Goal: Complete application form

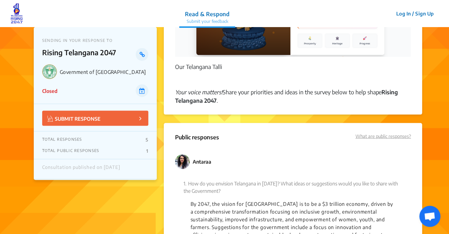
scroll to position [404, 0]
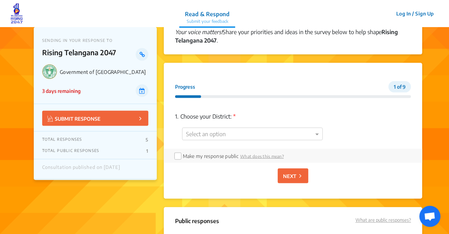
scroll to position [463, 0]
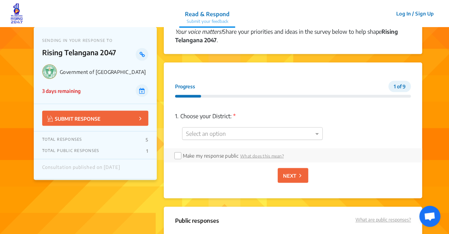
click at [274, 134] on div at bounding box center [253, 134] width 140 height 9
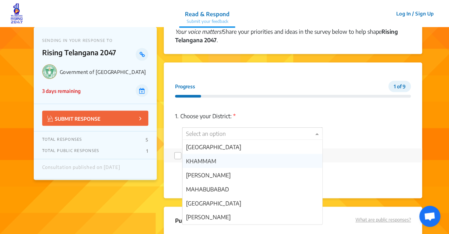
click at [238, 164] on div "KHAMMAM" at bounding box center [253, 161] width 140 height 14
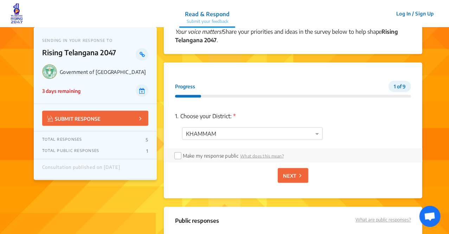
click at [288, 172] on p "NEXT" at bounding box center [289, 175] width 13 height 7
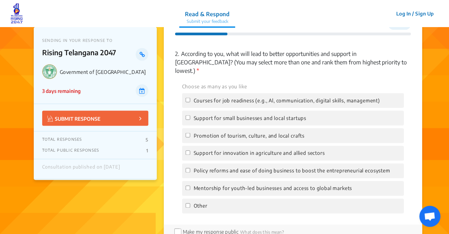
scroll to position [525, 0]
click at [214, 97] on div "Courses for job readiness (e.g., Al, communication, digital skills, management)" at bounding box center [293, 100] width 222 height 15
click at [201, 96] on span "Courses for job readiness (e.g., Al, communication, digital skills, management)" at bounding box center [287, 100] width 187 height 8
click at [190, 97] on input "Courses for job readiness (e.g., Al, communication, digital skills, management)" at bounding box center [188, 99] width 5 height 5
checkbox input "true"
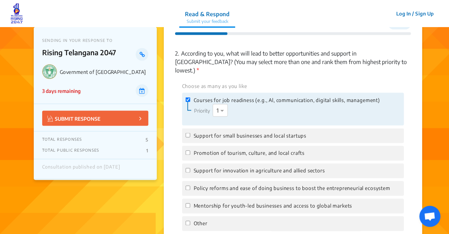
click at [195, 132] on span "Support for small businesses and local startups" at bounding box center [250, 136] width 113 height 8
click at [190, 133] on input "Support for small businesses and local startups" at bounding box center [188, 135] width 5 height 5
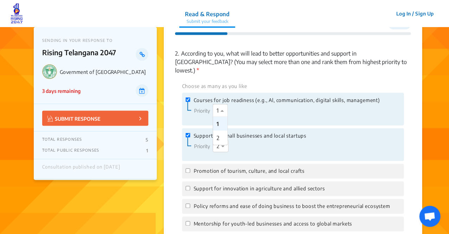
click at [216, 106] on div at bounding box center [223, 110] width 21 height 9
click at [233, 132] on span "Support for small businesses and local startups" at bounding box center [250, 136] width 113 height 8
click at [190, 133] on input "Support for small businesses and local startups" at bounding box center [188, 135] width 5 height 5
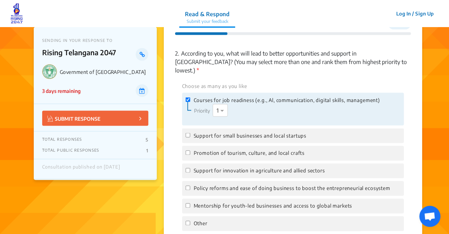
click at [223, 132] on span "Support for small businesses and local startups" at bounding box center [250, 136] width 113 height 8
click at [190, 133] on input "Support for small businesses and local startups" at bounding box center [188, 135] width 5 height 5
checkbox input "true"
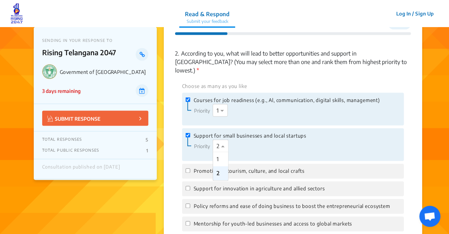
click at [223, 142] on span at bounding box center [224, 146] width 9 height 8
click at [242, 168] on div "Promotion of tourism, culture, and local crafts" at bounding box center [293, 171] width 222 height 15
click at [234, 168] on span "Promotion of tourism, culture, and local crafts" at bounding box center [249, 172] width 111 height 8
click at [190, 169] on input "Promotion of tourism, culture, and local crafts" at bounding box center [188, 171] width 5 height 5
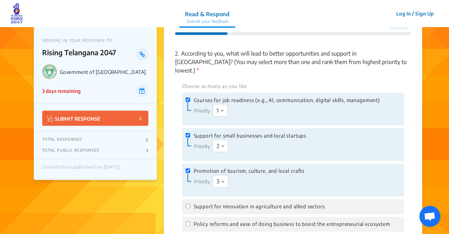
click at [234, 168] on span "Promotion of tourism, culture, and local crafts" at bounding box center [249, 172] width 111 height 8
click at [190, 169] on input "Promotion of tourism, culture, and local crafts" at bounding box center [188, 171] width 5 height 5
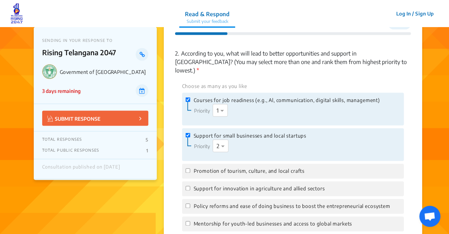
click at [234, 168] on span "Promotion of tourism, culture, and local crafts" at bounding box center [249, 172] width 111 height 8
click at [190, 169] on input "Promotion of tourism, culture, and local crafts" at bounding box center [188, 171] width 5 height 5
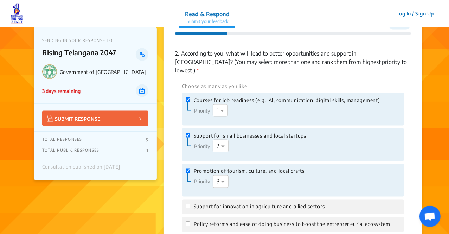
click at [234, 168] on span "Promotion of tourism, culture, and local crafts" at bounding box center [249, 172] width 111 height 8
click at [190, 169] on input "Promotion of tourism, culture, and local crafts" at bounding box center [188, 171] width 5 height 5
checkbox input "false"
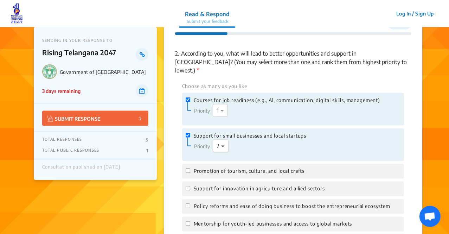
click at [220, 142] on span at bounding box center [224, 146] width 9 height 8
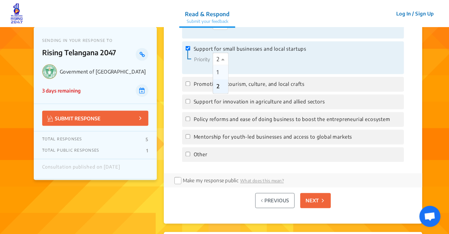
scroll to position [613, 0]
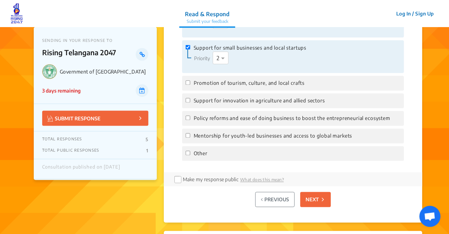
click at [303, 192] on button "NEXT" at bounding box center [316, 199] width 31 height 15
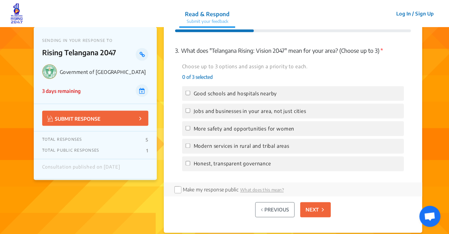
scroll to position [525, 0]
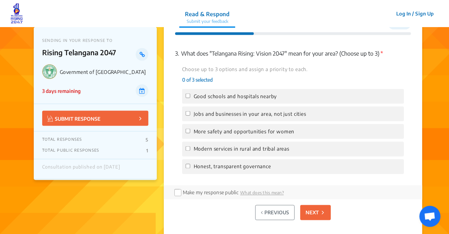
click at [212, 92] on div "Good schools and hospitals nearby" at bounding box center [293, 96] width 222 height 15
click at [211, 94] on span "Good schools and hospitals nearby" at bounding box center [235, 97] width 83 height 8
click at [190, 94] on input "Good schools and hospitals nearby" at bounding box center [188, 96] width 5 height 5
checkbox input "true"
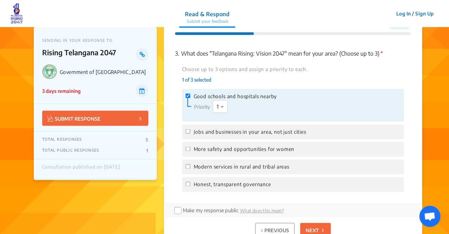
click at [201, 134] on span "Jobs and businesses in your area, not just cities" at bounding box center [250, 132] width 113 height 8
click at [190, 134] on input "Jobs and businesses in your area, not just cities" at bounding box center [188, 131] width 5 height 5
checkbox input "true"
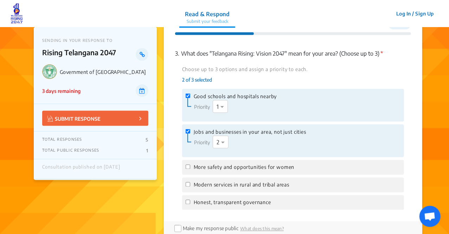
click at [196, 167] on span "More safety and opportunities for women" at bounding box center [244, 168] width 101 height 8
click at [190, 167] on input "More safety and opportunities for women" at bounding box center [188, 167] width 5 height 5
checkbox input "true"
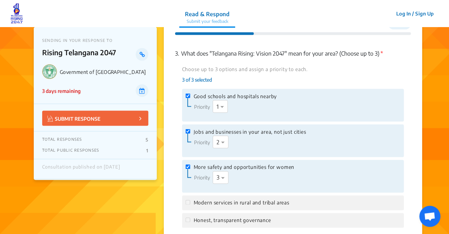
click at [206, 203] on span "Modern services in rural and tribal areas" at bounding box center [242, 203] width 96 height 8
drag, startPoint x: 206, startPoint y: 203, endPoint x: 225, endPoint y: 176, distance: 33.4
click at [225, 176] on div "Choose up to 3 options and assign a priority to each. 3 of 3 selected Good scho…" at bounding box center [293, 146] width 236 height 163
click at [225, 176] on span at bounding box center [224, 177] width 9 height 8
click at [251, 88] on div "Choose up to 3 options and assign a priority to each. 3 of 3 selected Good scho…" at bounding box center [293, 146] width 236 height 163
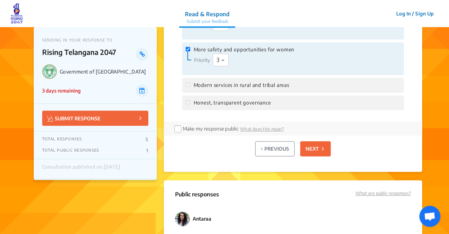
click at [310, 153] on button "NEXT" at bounding box center [316, 148] width 31 height 15
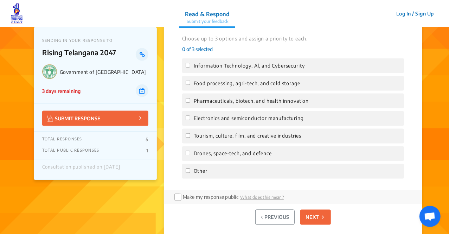
scroll to position [564, 0]
click at [255, 117] on span "Electronics and semiconductor manufacturing" at bounding box center [249, 119] width 110 height 8
click at [190, 117] on input "Electronics and semiconductor manufacturing" at bounding box center [188, 118] width 5 height 5
checkbox input "true"
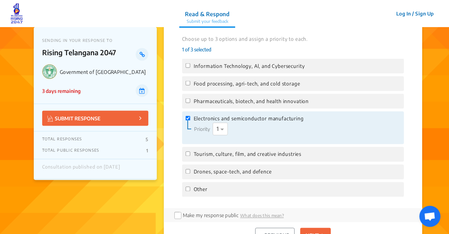
click at [241, 99] on span "Pharmaceuticals, biotech, and health innovation" at bounding box center [251, 101] width 115 height 8
click at [190, 99] on input "Pharmaceuticals, biotech, and health innovation" at bounding box center [188, 101] width 5 height 5
checkbox input "true"
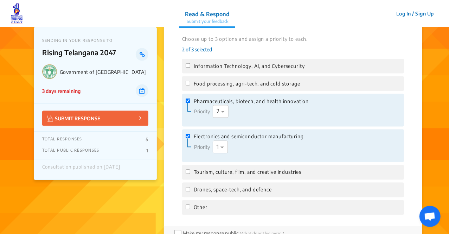
click at [255, 80] on div "Food processing, agri-tech, and cold storage" at bounding box center [293, 83] width 222 height 15
click at [255, 83] on span "Food processing, agri-tech, and cold storage" at bounding box center [247, 84] width 107 height 8
click at [190, 83] on input "Food processing, agri-tech, and cold storage" at bounding box center [188, 83] width 5 height 5
checkbox input "true"
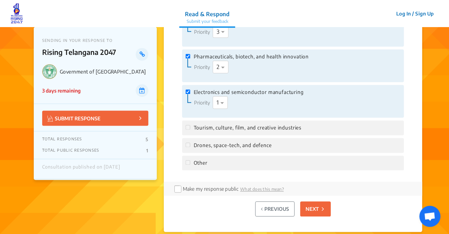
scroll to position [627, 0]
click at [315, 213] on button "NEXT" at bounding box center [316, 208] width 31 height 15
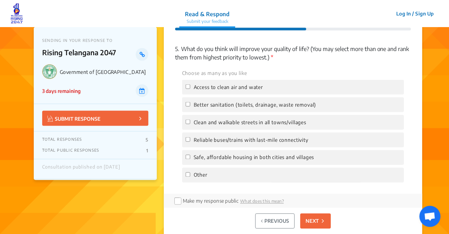
scroll to position [525, 0]
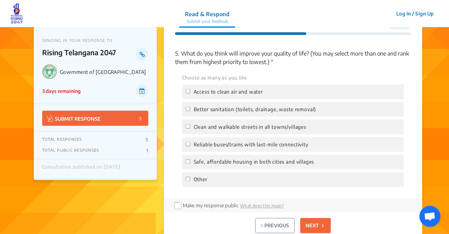
click at [233, 108] on span "Better sanitation (toilets, drainage, waste removal)" at bounding box center [255, 110] width 123 height 8
click at [190, 108] on input "Better sanitation (toilets, drainage, waste removal)" at bounding box center [188, 109] width 5 height 5
checkbox input "true"
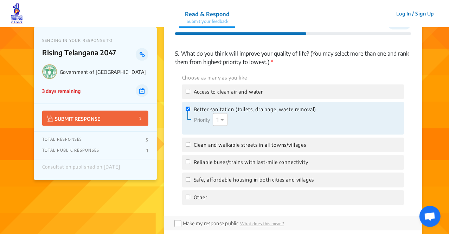
click at [209, 139] on div "Clean and walkable streets in all towns/villages" at bounding box center [293, 145] width 222 height 15
click at [209, 146] on span "Clean and walkable streets in all towns/villages" at bounding box center [250, 145] width 113 height 8
click at [190, 146] on input "Clean and walkable streets in all towns/villages" at bounding box center [188, 144] width 5 height 5
checkbox input "true"
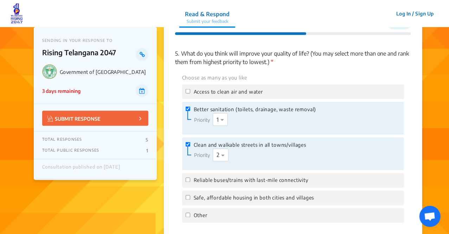
click at [205, 177] on span "Reliable buses/trains with last-mile connectivity" at bounding box center [251, 181] width 115 height 8
click at [190, 178] on input "Reliable buses/trains with last-mile connectivity" at bounding box center [188, 180] width 5 height 5
checkbox input "true"
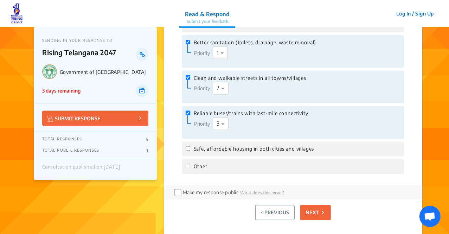
scroll to position [595, 0]
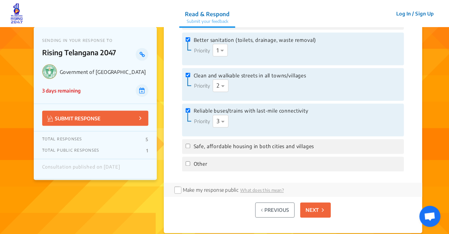
click at [313, 211] on p "NEXT" at bounding box center [312, 210] width 13 height 7
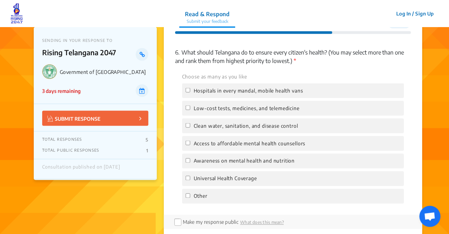
scroll to position [525, 0]
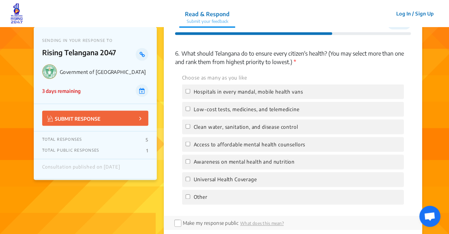
click at [263, 128] on span "Clean water, sanitation, and disease control" at bounding box center [246, 127] width 105 height 8
click at [190, 128] on input "Clean water, sanitation, and disease control" at bounding box center [188, 126] width 5 height 5
checkbox input "true"
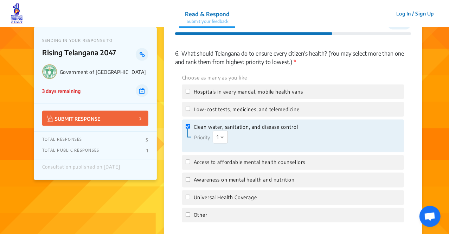
click at [250, 110] on span "Low-cost tests, medicines, and telemedicine" at bounding box center [247, 110] width 106 height 8
click at [190, 110] on input "Low-cost tests, medicines, and telemedicine" at bounding box center [188, 109] width 5 height 5
checkbox input "true"
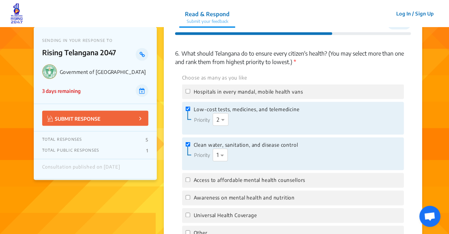
click at [252, 95] on span "Hospitals in every mandal, mobile health vans" at bounding box center [248, 92] width 109 height 8
click at [190, 94] on input "Hospitals in every mandal, mobile health vans" at bounding box center [188, 91] width 5 height 5
checkbox input "true"
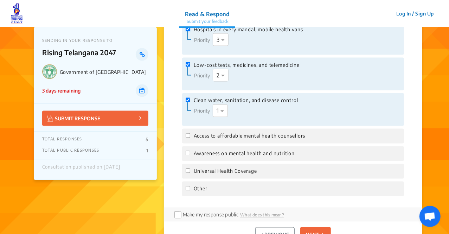
scroll to position [592, 0]
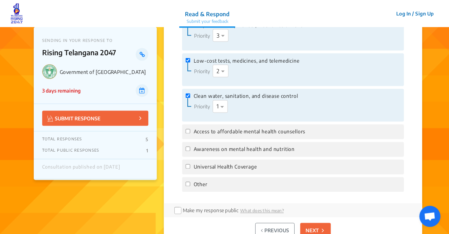
click at [307, 223] on button "NEXT" at bounding box center [316, 230] width 31 height 15
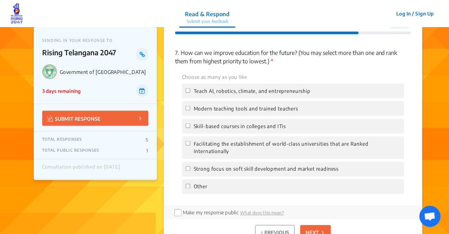
scroll to position [525, 0]
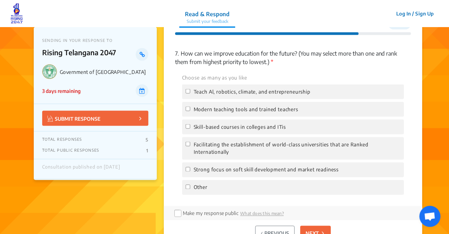
click at [262, 128] on span "Skill-based courses in colleges and ITis" at bounding box center [240, 127] width 93 height 8
click at [190, 128] on input "Skill-based courses in colleges and ITis" at bounding box center [188, 126] width 5 height 5
checkbox input "true"
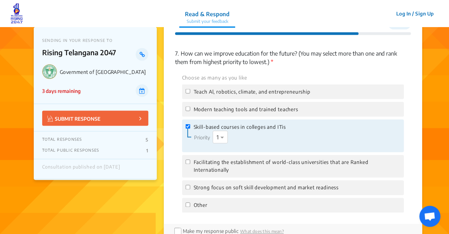
click at [252, 105] on div "Modern teaching tools and trained teachers" at bounding box center [293, 109] width 222 height 15
click at [252, 109] on span "Modern teaching tools and trained teachers" at bounding box center [246, 110] width 105 height 8
click at [190, 109] on input "Modern teaching tools and trained teachers" at bounding box center [188, 109] width 5 height 5
checkbox input "true"
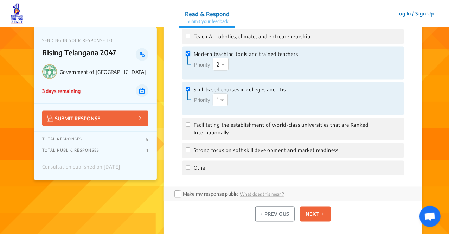
scroll to position [594, 0]
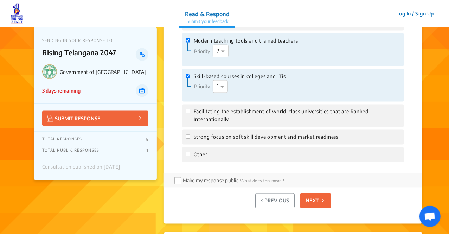
click at [313, 202] on p "NEXT" at bounding box center [312, 200] width 13 height 7
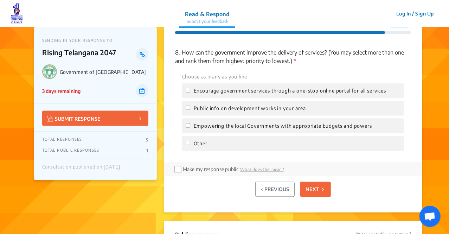
scroll to position [525, 0]
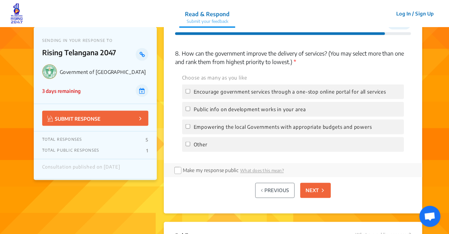
click at [261, 97] on div "Encourage government services through a one-stop online portal for all services" at bounding box center [293, 91] width 222 height 15
click at [260, 95] on span "Encourage government services through a one-stop online portal for all services" at bounding box center [290, 92] width 192 height 8
click at [190, 94] on input "Encourage government services through a one-stop online portal for all services" at bounding box center [188, 91] width 5 height 5
checkbox input "true"
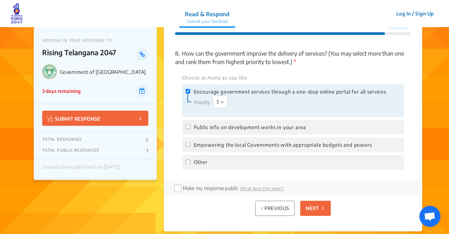
click at [236, 124] on span "Public info on development works in your area" at bounding box center [250, 128] width 112 height 8
click at [190, 125] on input "Public info on development works in your area" at bounding box center [188, 127] width 5 height 5
checkbox input "true"
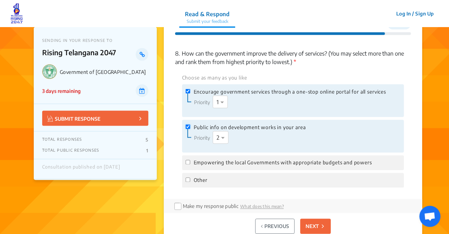
scroll to position [545, 0]
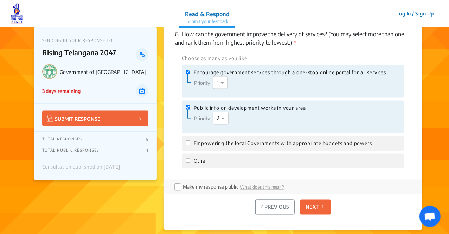
click at [310, 202] on button "NEXT" at bounding box center [316, 207] width 31 height 15
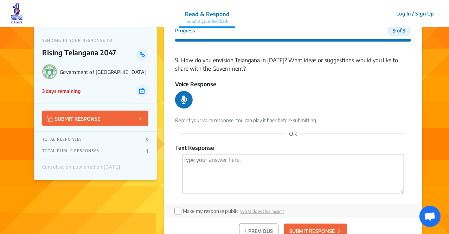
scroll to position [519, 0]
click at [249, 226] on button "PREVIOUS" at bounding box center [258, 230] width 39 height 15
